Goal: Task Accomplishment & Management: Use online tool/utility

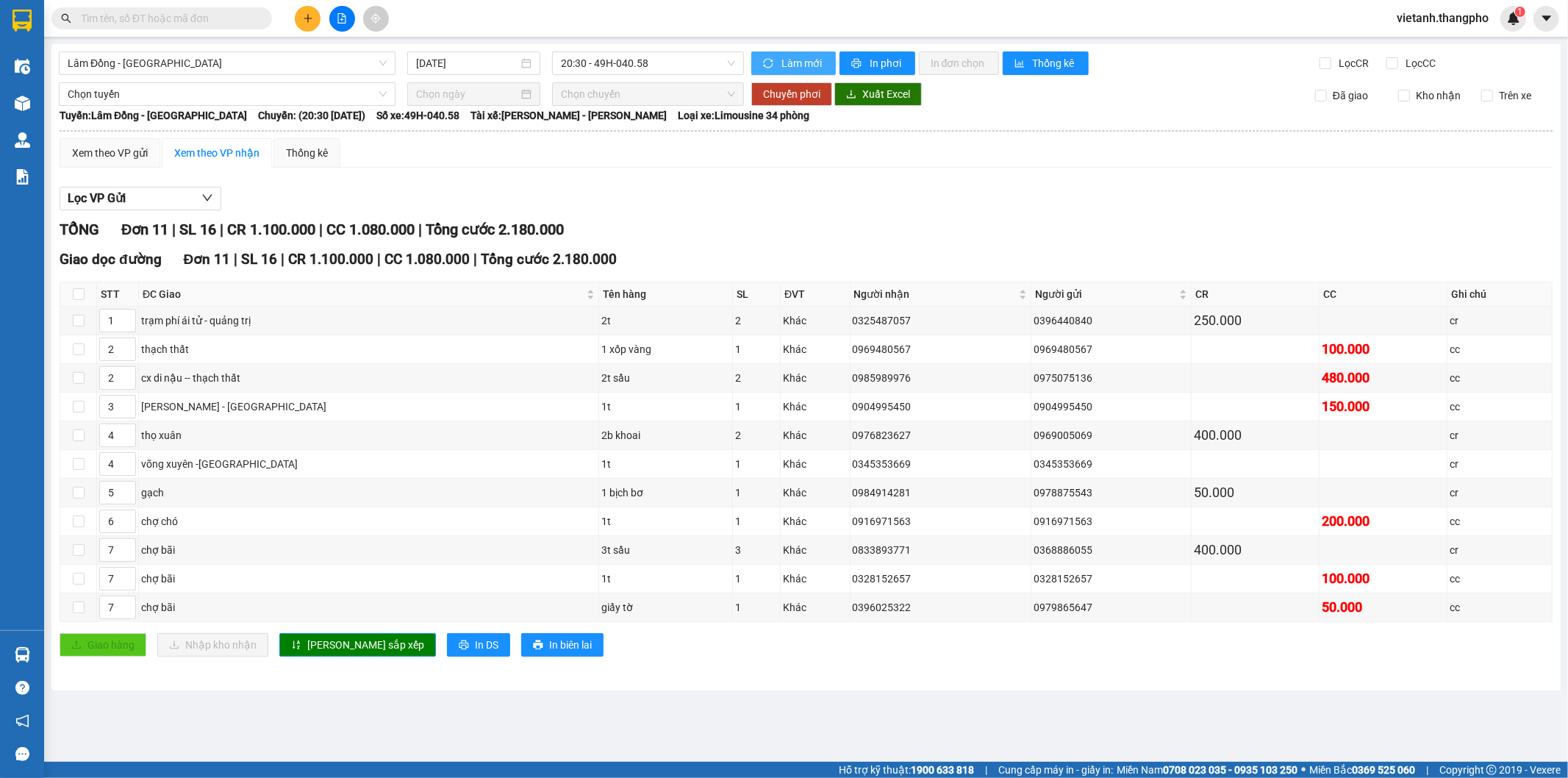
drag, startPoint x: 0, startPoint y: 0, endPoint x: 791, endPoint y: 61, distance: 793.3
click at [791, 61] on span "Làm mới" at bounding box center [803, 63] width 43 height 16
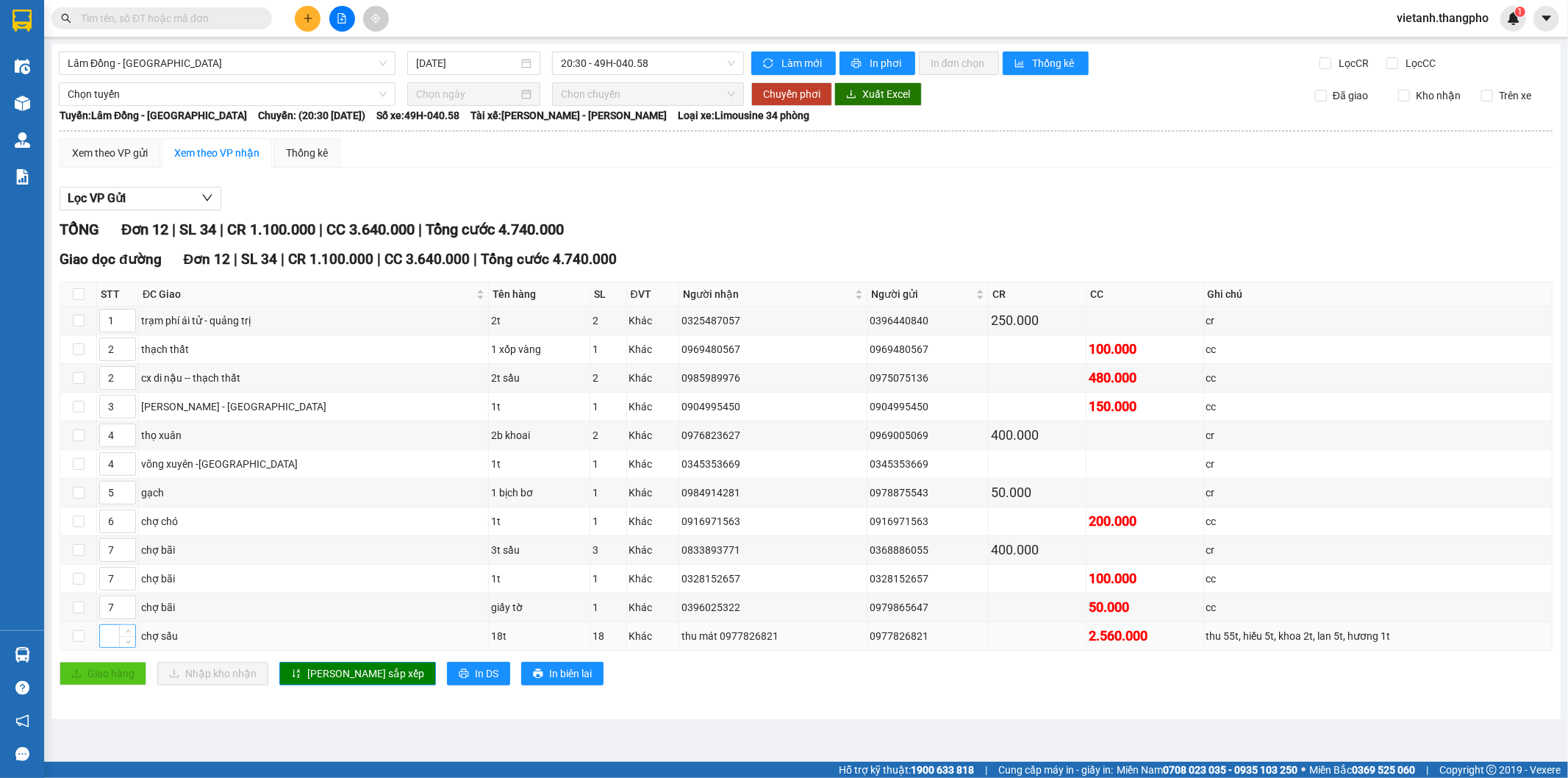
click at [111, 638] on input at bounding box center [118, 635] width 35 height 22
type input "3"
click at [339, 674] on span "[PERSON_NAME] sắp xếp" at bounding box center [365, 674] width 117 height 16
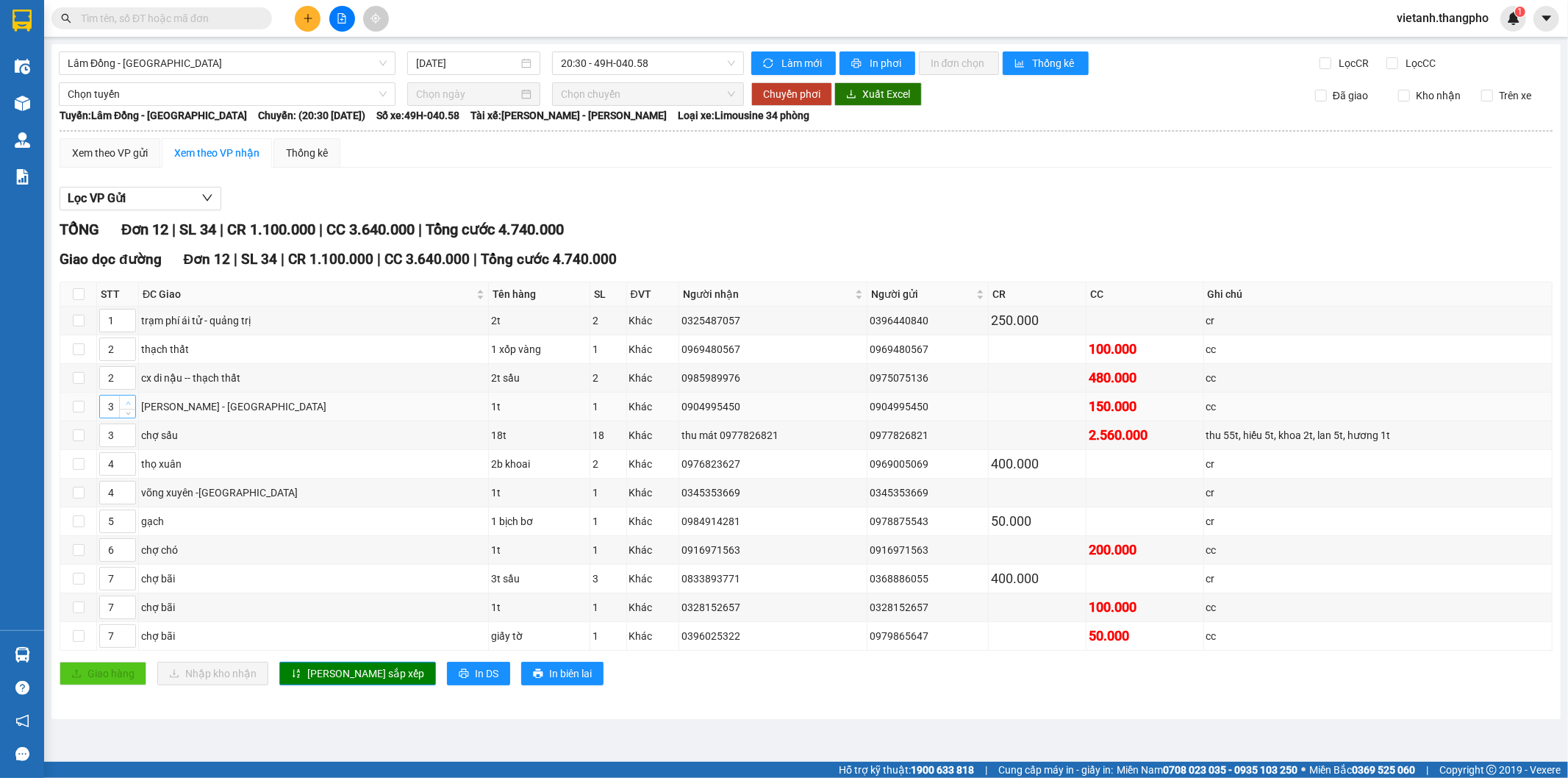
type input "4"
click at [126, 402] on icon "up" at bounding box center [127, 403] width 5 height 5
click at [332, 675] on span "[PERSON_NAME] sắp xếp" at bounding box center [365, 674] width 117 height 16
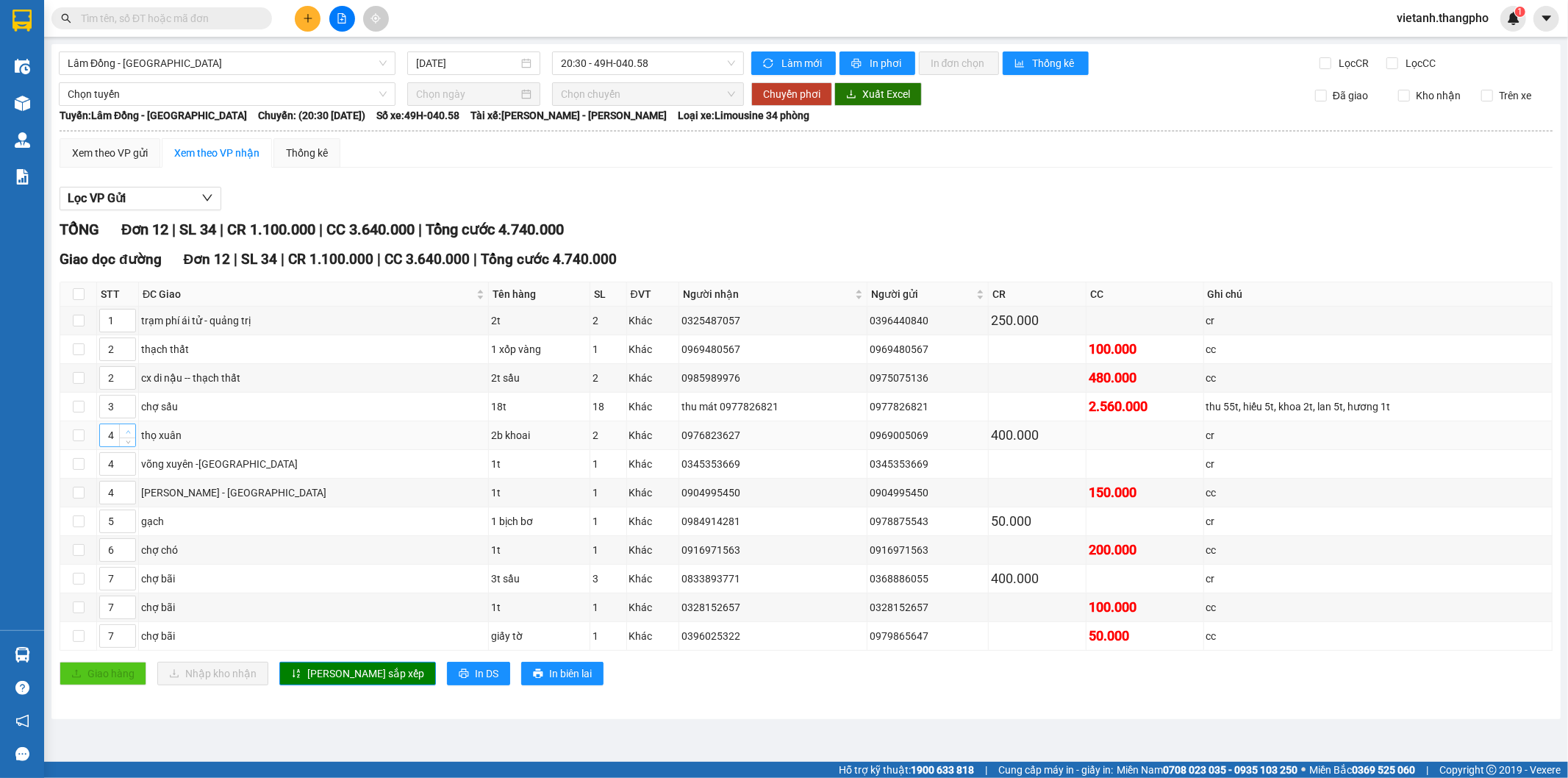
type input "5"
click at [126, 433] on icon "up" at bounding box center [127, 432] width 5 height 3
click at [315, 672] on span "[PERSON_NAME] sắp xếp" at bounding box center [365, 674] width 117 height 16
click at [475, 681] on span "In DS" at bounding box center [486, 674] width 24 height 16
